Goal: Information Seeking & Learning: Learn about a topic

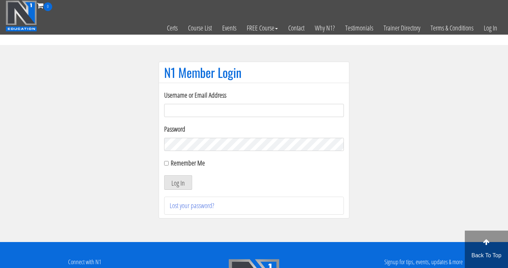
type input "sajfiadam@gmail.com"
click at [178, 182] on button "Log In" at bounding box center [178, 182] width 28 height 15
click at [168, 163] on input "Remember Me" at bounding box center [166, 163] width 4 height 4
checkbox input "true"
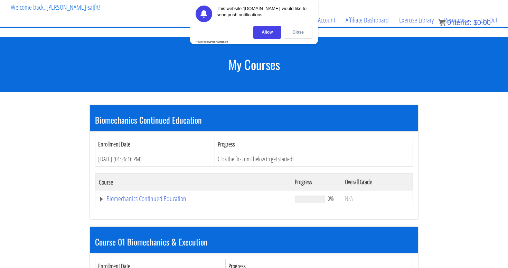
scroll to position [14, 0]
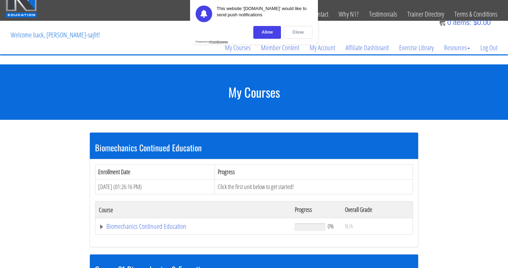
click at [296, 32] on div "Close" at bounding box center [298, 32] width 29 height 13
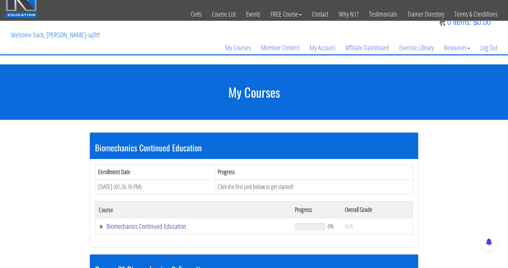
click at [158, 226] on link "Biomechanics Continued Education" at bounding box center [193, 226] width 189 height 7
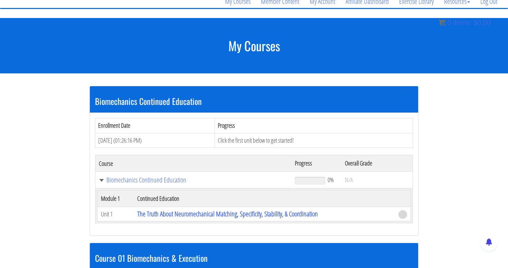
scroll to position [86, 0]
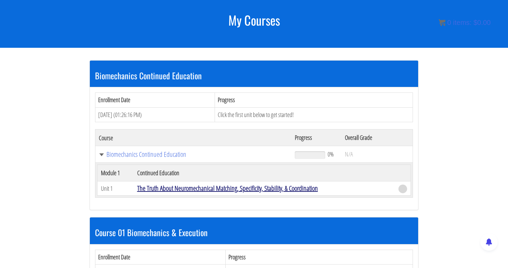
click at [210, 187] on link "The Truth About Neuromechanical Matching, Specificity, Stability, & Coordination" at bounding box center [227, 187] width 181 height 9
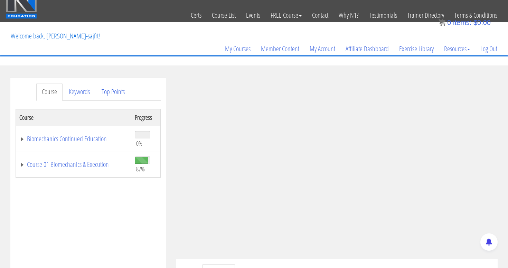
scroll to position [9, 0]
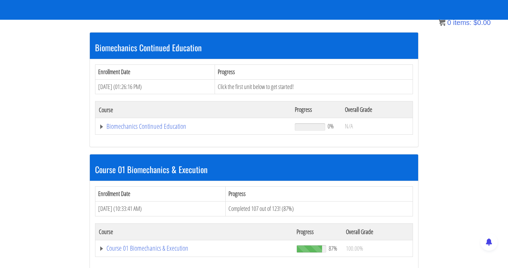
scroll to position [187, 0]
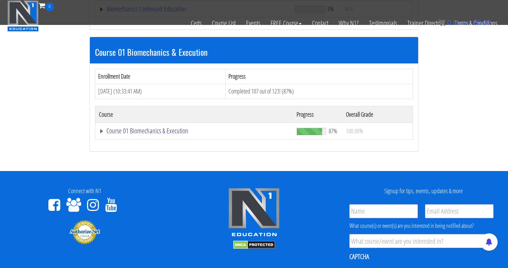
click at [158, 12] on link "Course 01 Biomechanics & Execution" at bounding box center [193, 9] width 189 height 7
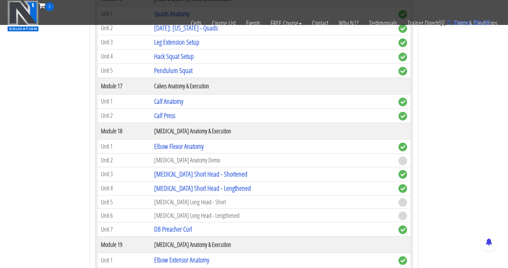
scroll to position [2081, 0]
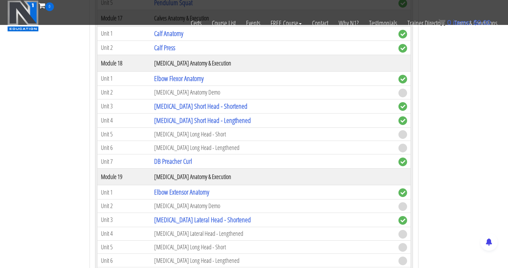
click at [234, 130] on td "[MEDICAL_DATA] Long Head - Short" at bounding box center [273, 133] width 244 height 13
click at [191, 134] on td "[MEDICAL_DATA] Long Head - Short" at bounding box center [273, 133] width 244 height 13
click at [194, 148] on td "[MEDICAL_DATA] Long Head - Lengthened" at bounding box center [273, 147] width 244 height 13
click at [184, 90] on td "[MEDICAL_DATA] Anatomy Demo" at bounding box center [273, 91] width 244 height 13
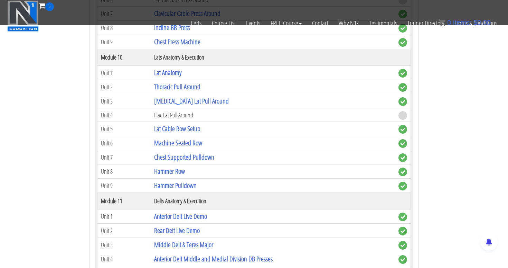
scroll to position [1319, 0]
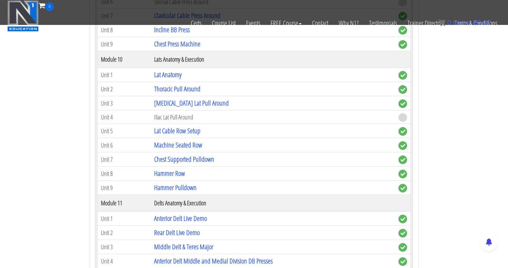
click at [180, 115] on td "Iliac Lat Pull Around" at bounding box center [273, 116] width 244 height 13
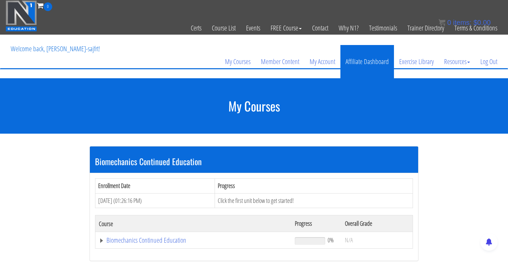
scroll to position [0, 0]
